Goal: Task Accomplishment & Management: Complete application form

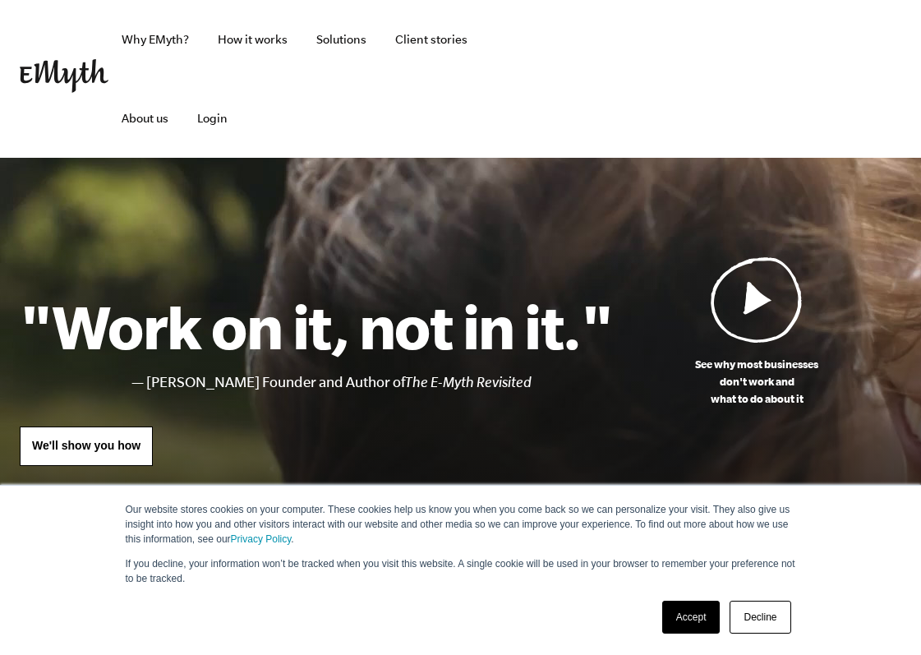
click at [674, 629] on link "Accept" at bounding box center [691, 616] width 58 height 33
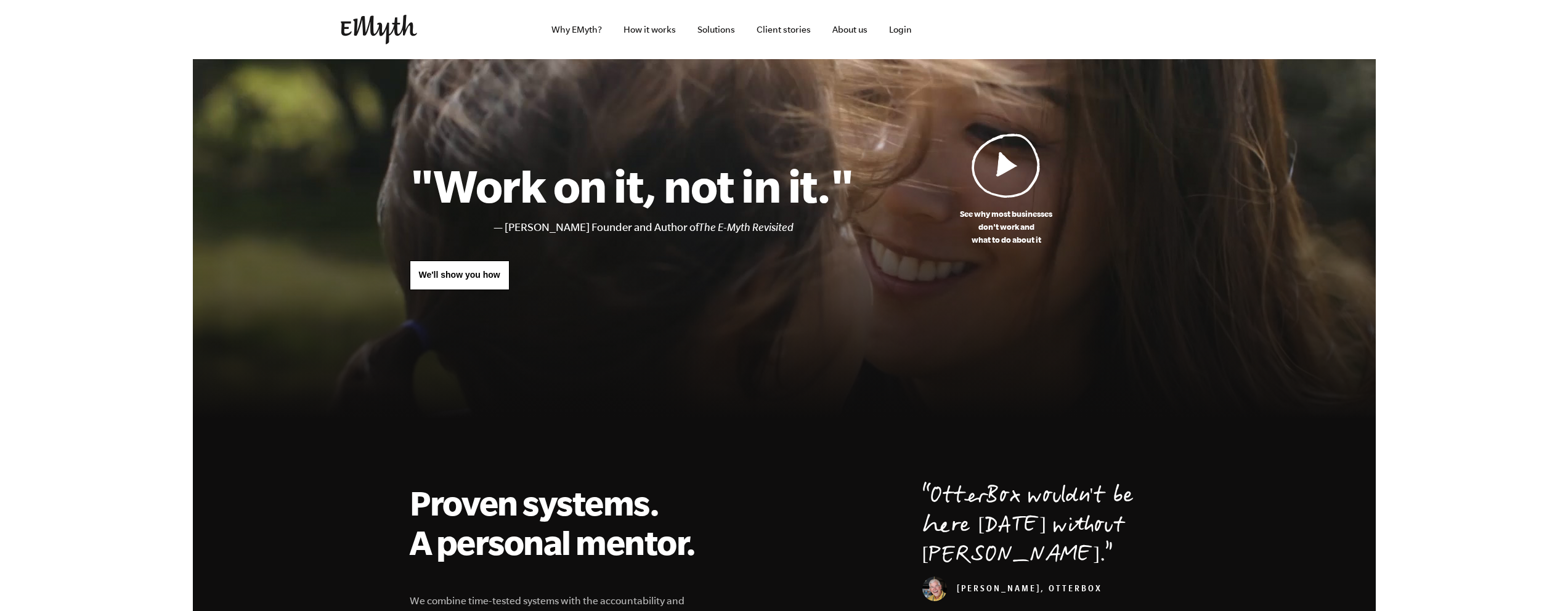
click at [690, 180] on img at bounding box center [1006, 165] width 69 height 64
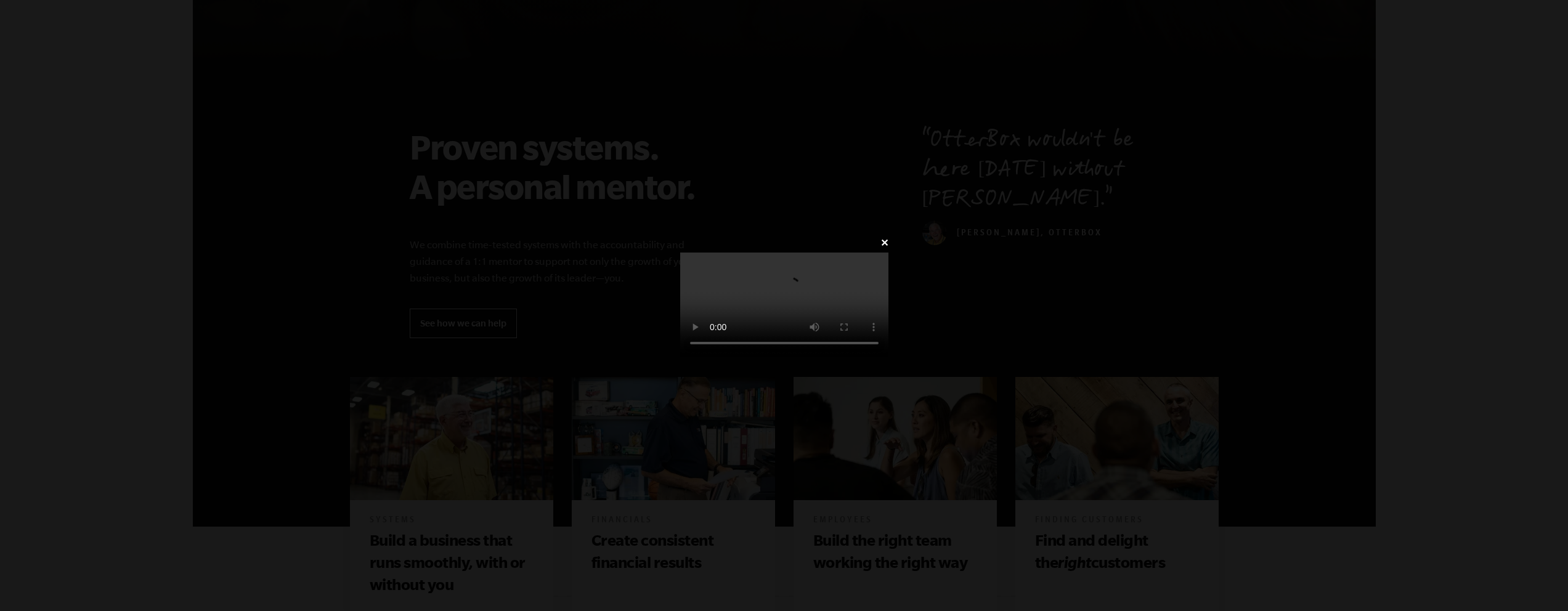
scroll to position [360, 0]
click at [690, 295] on div "✕" at bounding box center [784, 305] width 1568 height 143
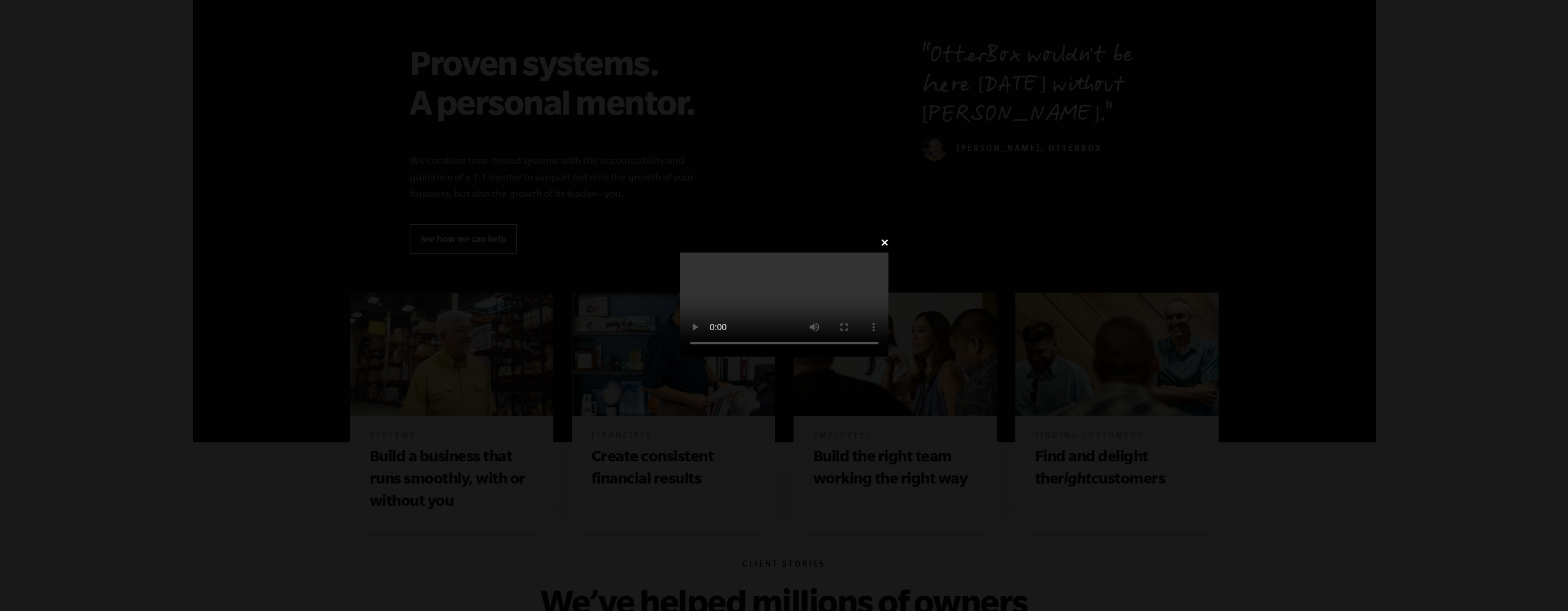
scroll to position [650, 0]
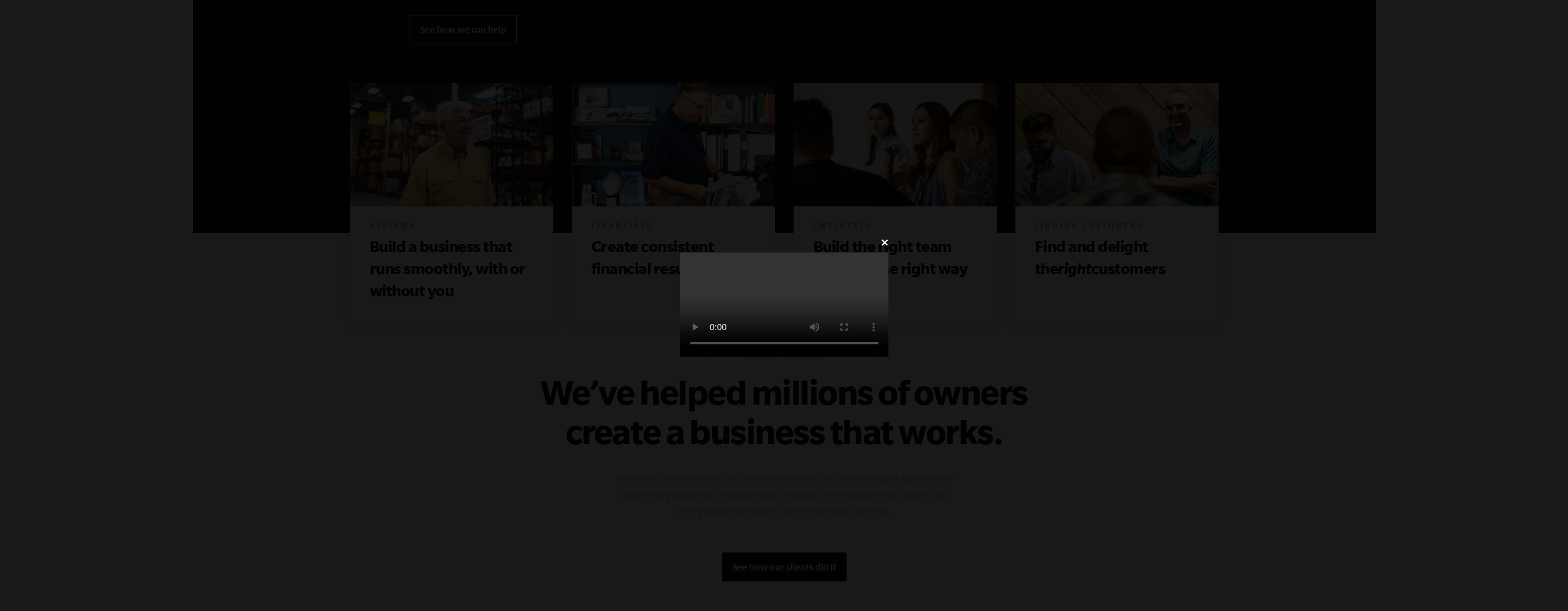
click at [17, 234] on div "✕" at bounding box center [784, 305] width 1568 height 143
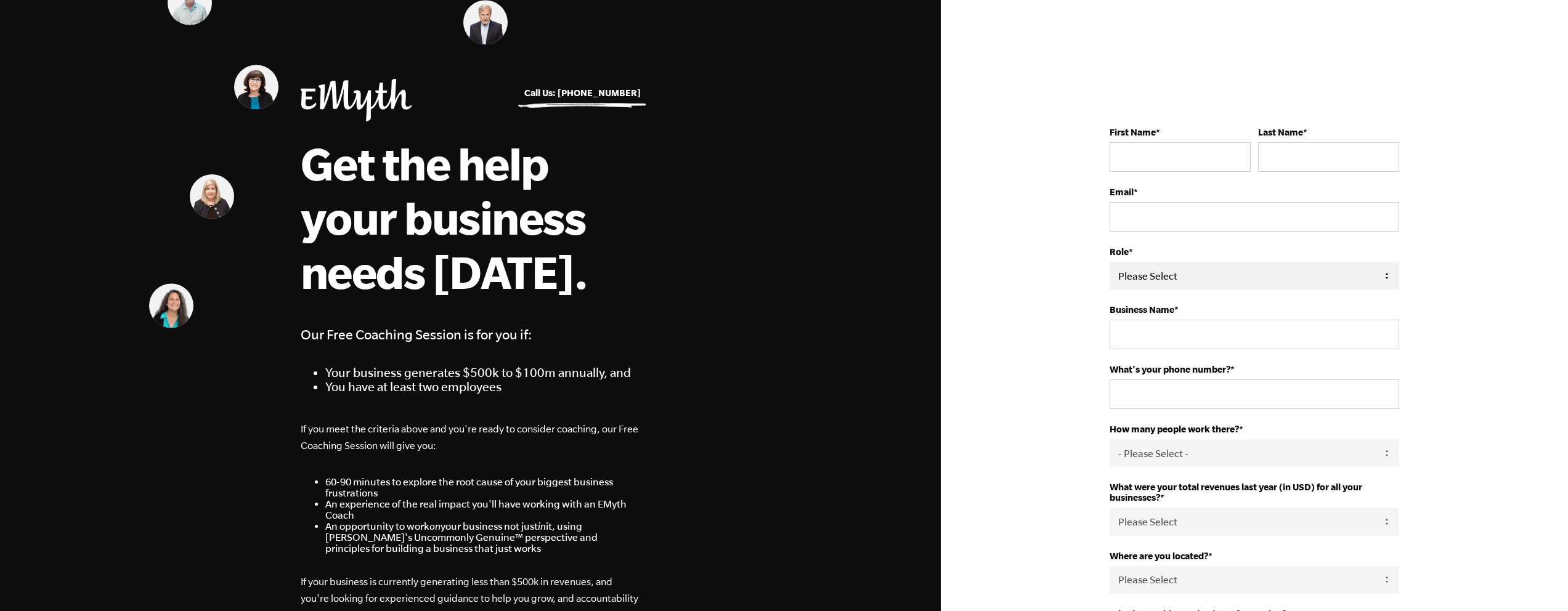
click at [1190, 288] on select "Please Select Owner Partner / Co-Owner Executive Employee / Other" at bounding box center [1254, 275] width 290 height 28
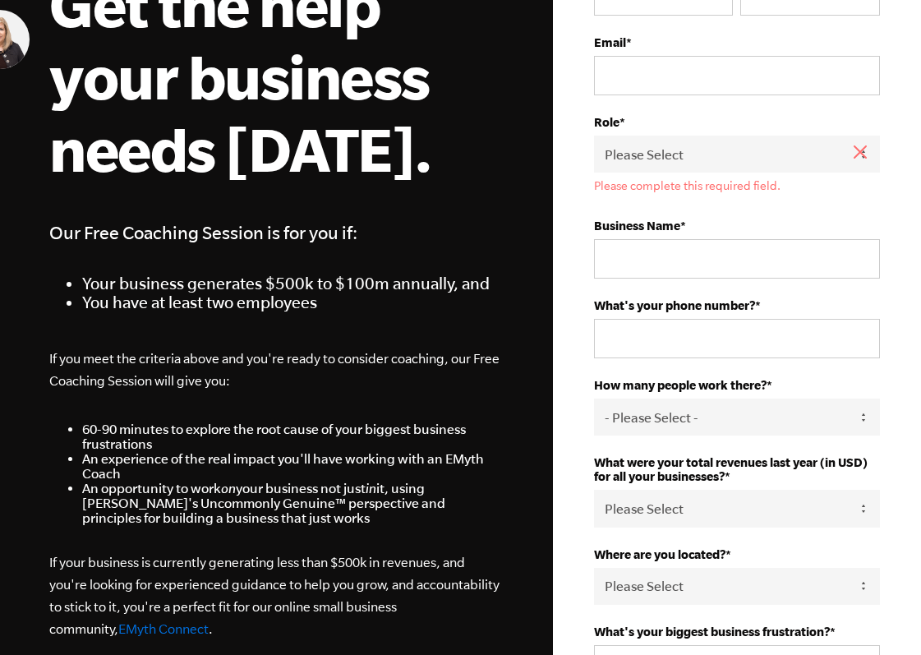
scroll to position [1195, 0]
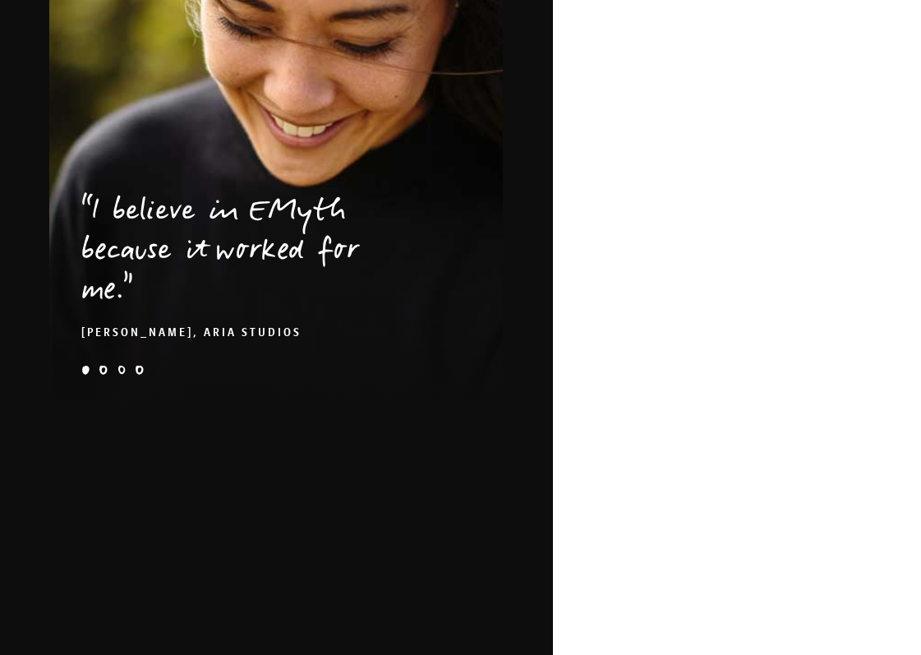
drag, startPoint x: 414, startPoint y: 651, endPoint x: 369, endPoint y: 794, distance: 149.9
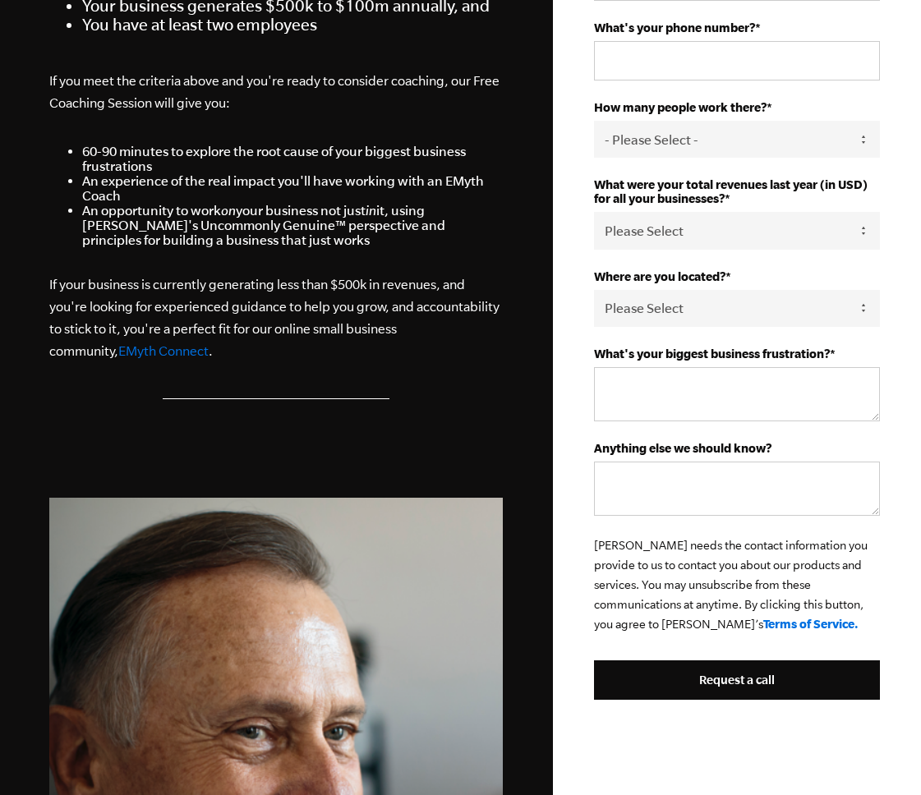
scroll to position [0, 0]
